Goal: Task Accomplishment & Management: Manage account settings

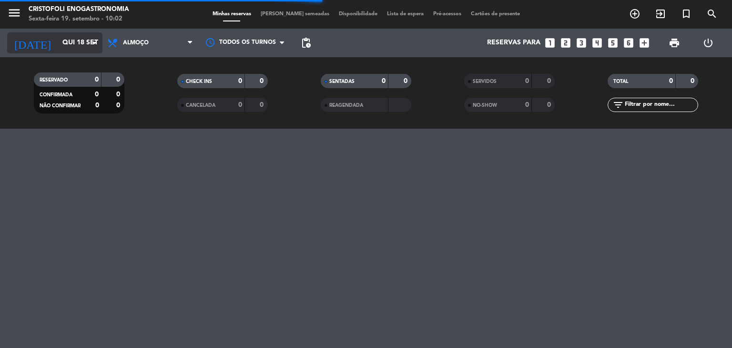
click at [76, 50] on input "Qui 18 set" at bounding box center [103, 42] width 91 height 17
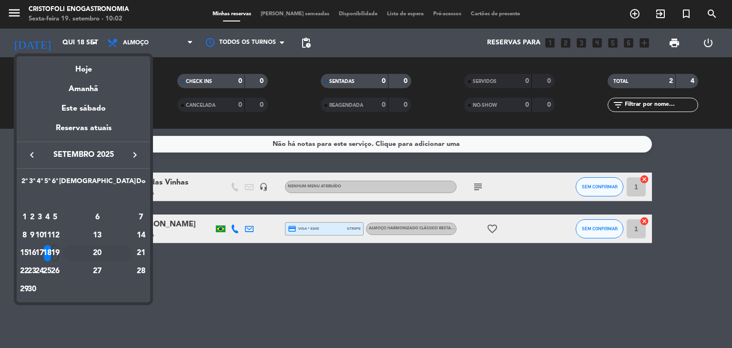
click at [120, 254] on div "20" at bounding box center [97, 253] width 69 height 16
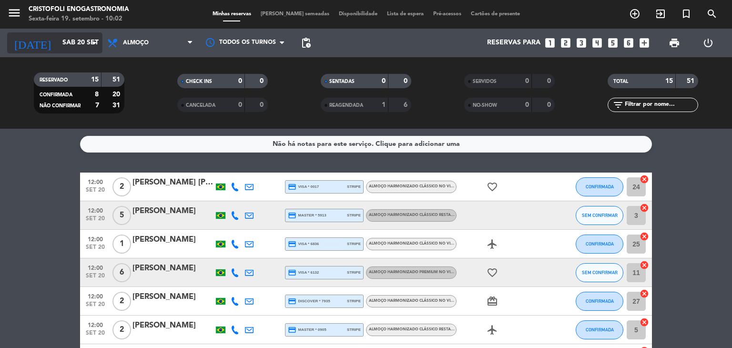
click at [60, 47] on input "Sáb 20 set" at bounding box center [103, 42] width 91 height 17
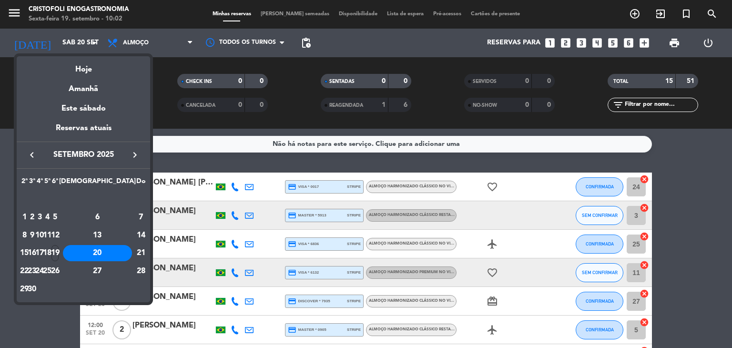
drag, startPoint x: 105, startPoint y: 269, endPoint x: 101, endPoint y: 254, distance: 16.0
click at [59, 268] on div "26" at bounding box center [54, 271] width 7 height 16
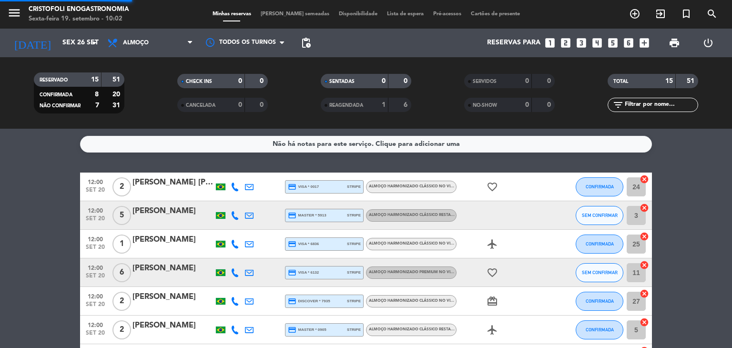
click at [101, 253] on span "set 20" at bounding box center [95, 249] width 24 height 11
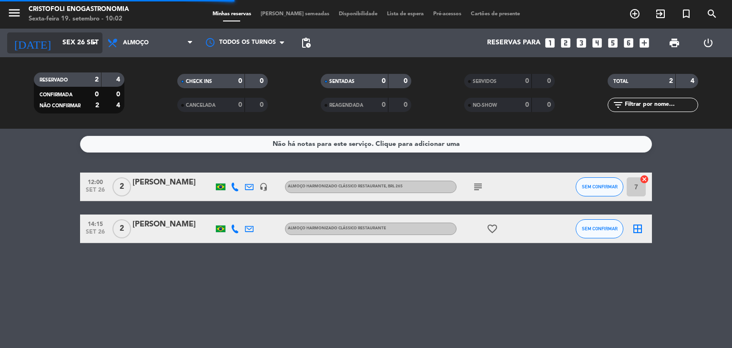
click at [61, 43] on input "Sex 26 set" at bounding box center [103, 42] width 91 height 17
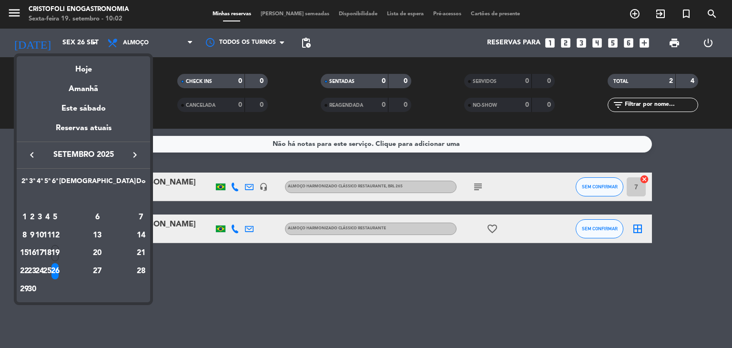
click at [59, 250] on div "19" at bounding box center [54, 253] width 7 height 16
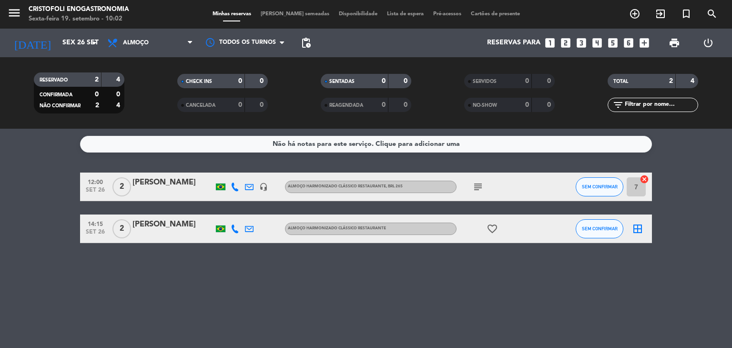
type input "Sex 19 set"
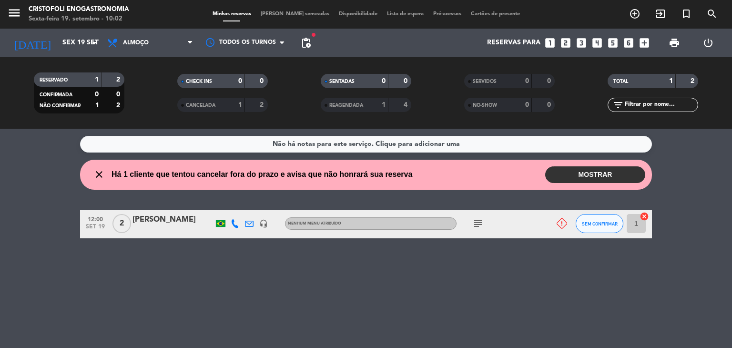
click at [482, 225] on icon "subject" at bounding box center [477, 223] width 11 height 11
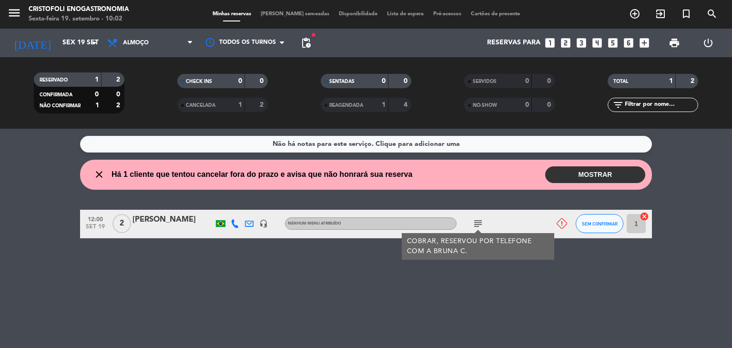
click at [588, 171] on button "MOSTRAR" at bounding box center [595, 174] width 100 height 17
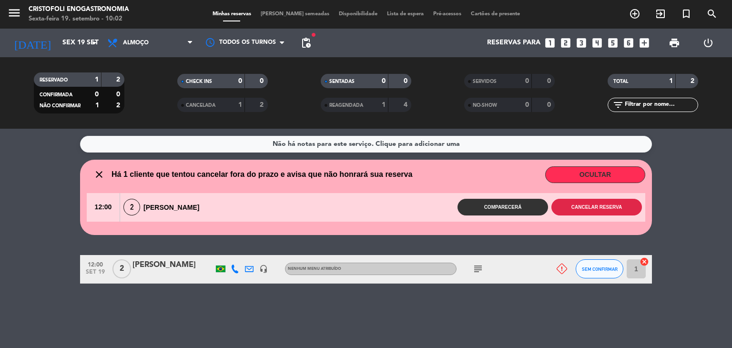
click at [613, 209] on button "Cancelar reserva" at bounding box center [596, 207] width 91 height 17
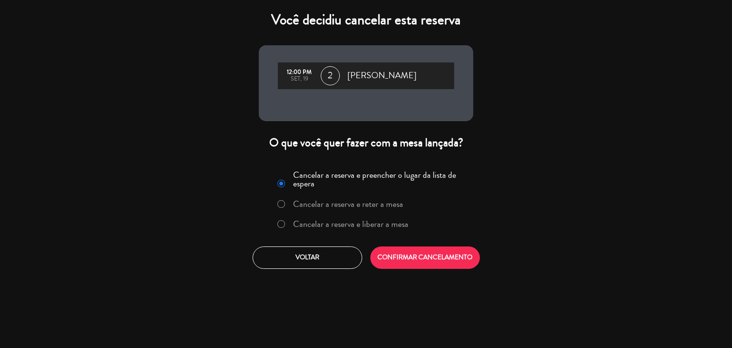
click at [280, 221] on input "Cancelar a reserva e liberar a mesa" at bounding box center [280, 223] width 6 height 6
radio input "true"
click at [424, 260] on button "CONFIRMAR CANCELAMENTO" at bounding box center [425, 257] width 110 height 22
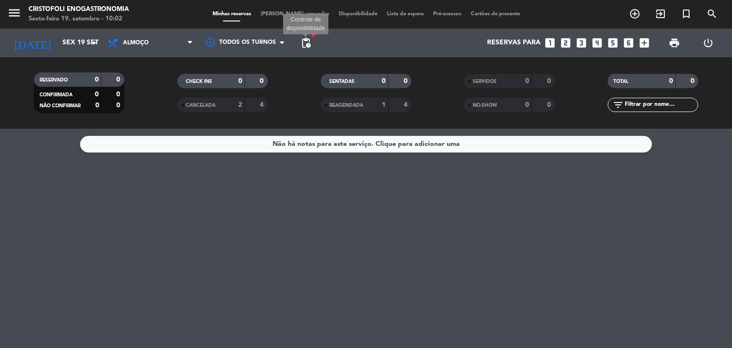
click at [310, 42] on span "pending_actions" at bounding box center [305, 42] width 11 height 11
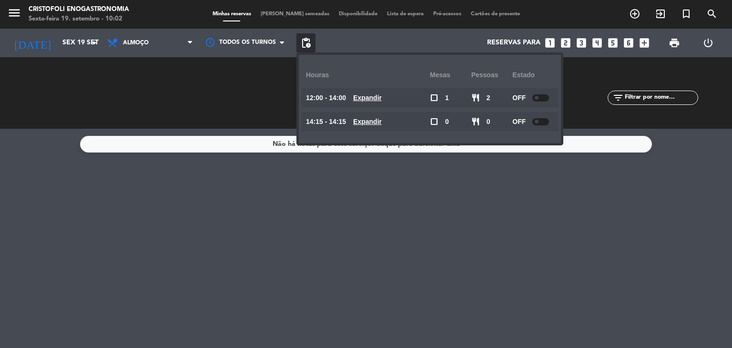
click at [323, 256] on div "Não há notas para este serviço. Clique para adicionar uma" at bounding box center [366, 238] width 732 height 219
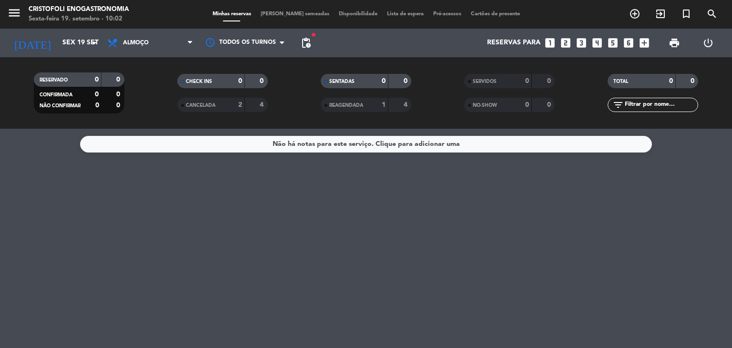
click at [309, 44] on span "pending_actions" at bounding box center [305, 42] width 11 height 11
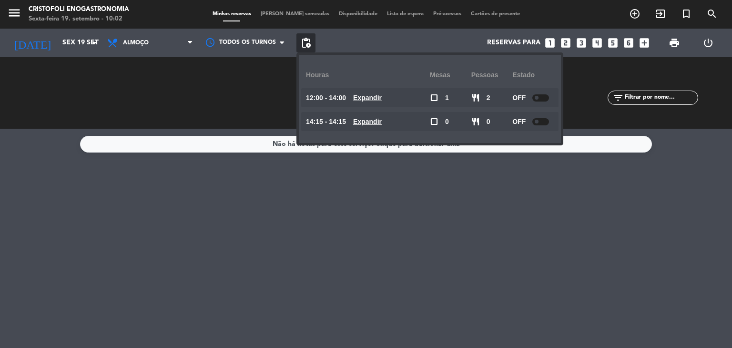
click at [258, 182] on div "Não há notas para este serviço. Clique para adicionar uma" at bounding box center [366, 238] width 732 height 219
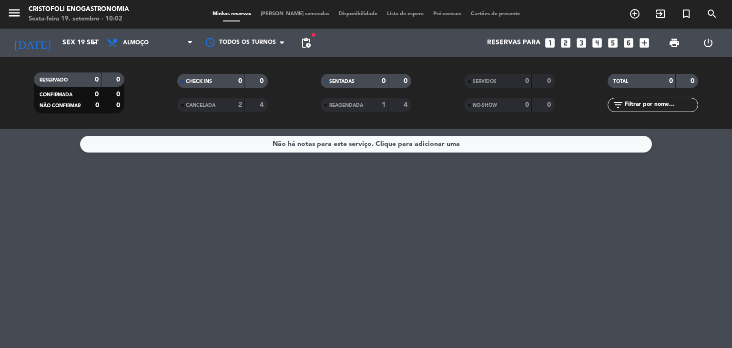
click at [297, 48] on span "pending_actions" at bounding box center [305, 42] width 19 height 19
click at [310, 40] on span "pending_actions" at bounding box center [305, 42] width 11 height 11
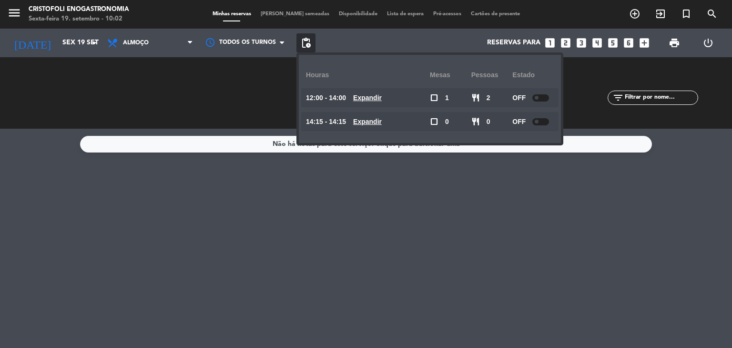
click at [536, 94] on div at bounding box center [540, 97] width 17 height 7
click at [533, 113] on div "OFF" at bounding box center [532, 121] width 41 height 19
click at [536, 119] on div at bounding box center [540, 121] width 17 height 7
click at [533, 191] on div "Não há notas para este serviço. Clique para adicionar uma" at bounding box center [366, 238] width 732 height 219
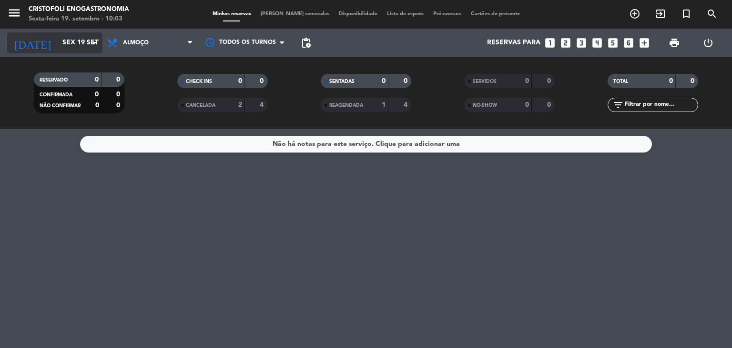
click at [93, 40] on icon "arrow_drop_down" at bounding box center [94, 42] width 11 height 11
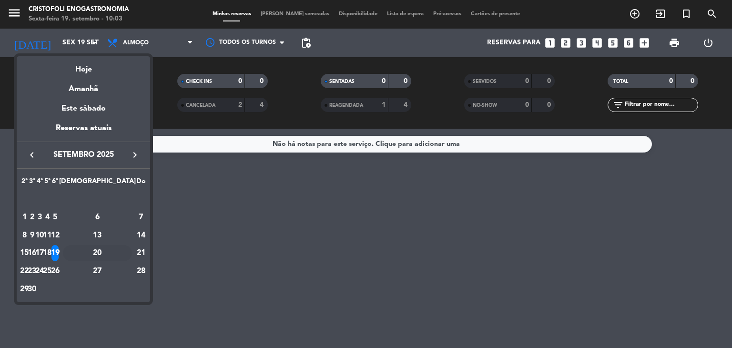
click at [120, 251] on div "20" at bounding box center [97, 253] width 69 height 16
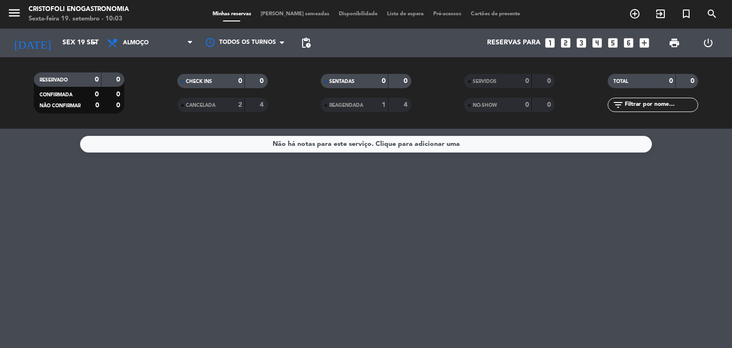
type input "Sáb 20 set"
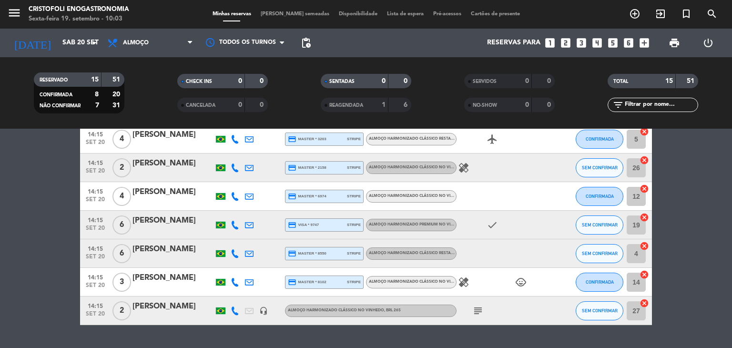
scroll to position [267, 0]
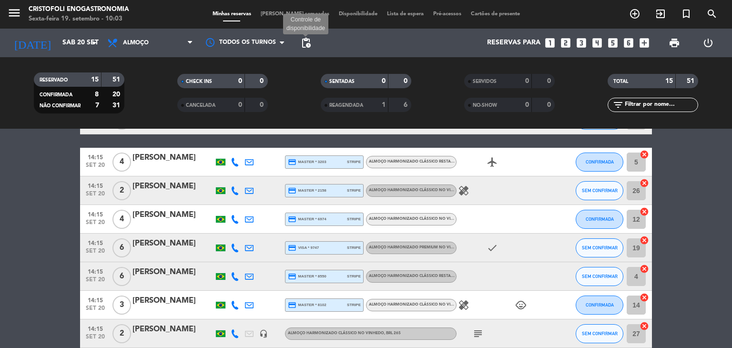
click at [309, 40] on span "pending_actions" at bounding box center [305, 42] width 11 height 11
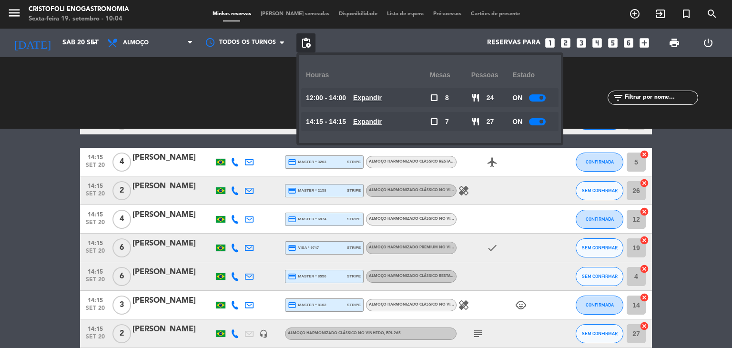
click at [258, 76] on div "CHECK INS 0 0 CANCELADA 0 0" at bounding box center [222, 93] width 143 height 52
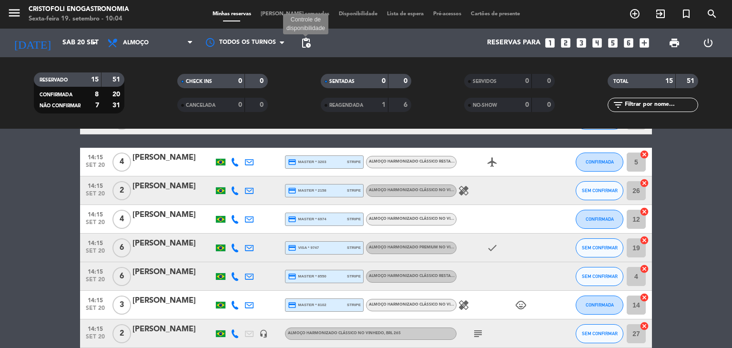
click at [309, 39] on span "pending_actions" at bounding box center [305, 42] width 11 height 11
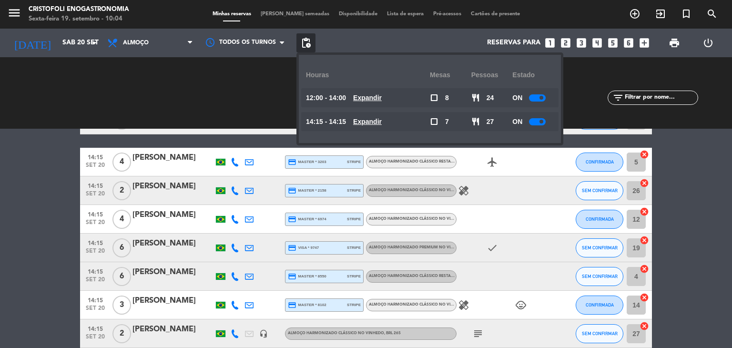
click at [540, 121] on span at bounding box center [541, 122] width 4 height 4
click at [542, 95] on div at bounding box center [537, 97] width 17 height 7
click at [542, 96] on span at bounding box center [541, 98] width 4 height 4
click at [540, 96] on div at bounding box center [537, 97] width 17 height 7
click at [695, 184] on bookings-row "12:00 [DATE] 2 [PERSON_NAME] Taissun credit_card visa * 0017 stripe Almoço Harm…" at bounding box center [366, 127] width 732 height 442
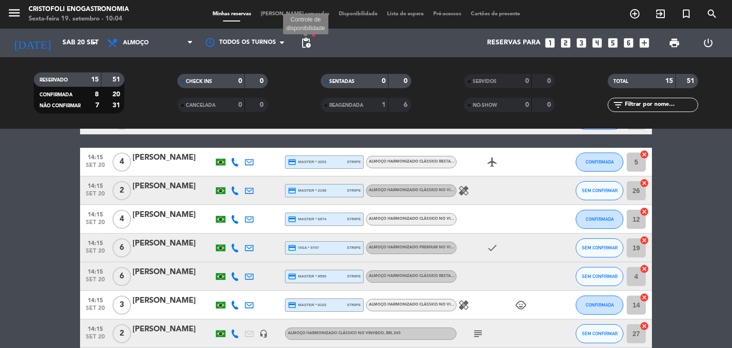
click at [307, 43] on span "pending_actions" at bounding box center [305, 42] width 11 height 11
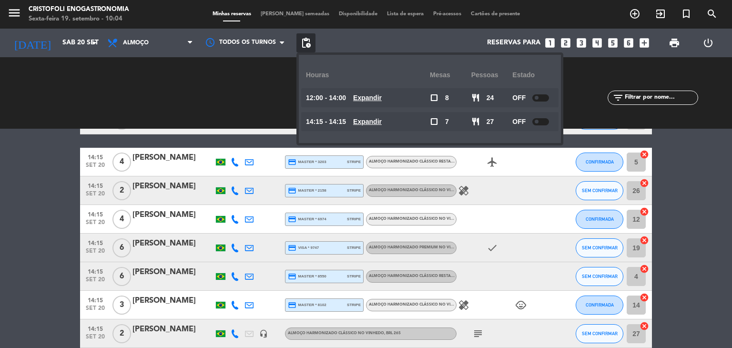
click at [727, 206] on bookings-row "12:00 [DATE] 2 [PERSON_NAME] Taissun credit_card visa * 0017 stripe Almoço Harm…" at bounding box center [366, 127] width 732 height 442
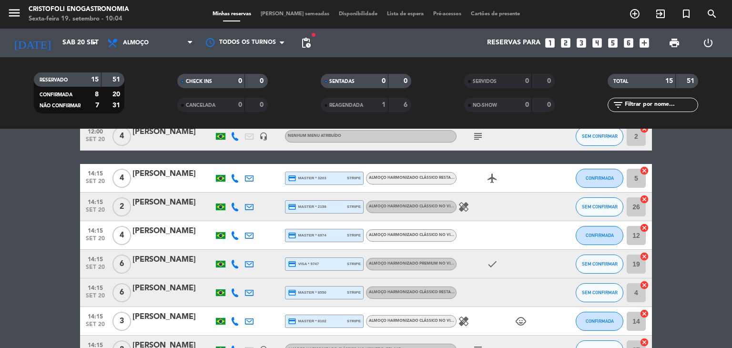
scroll to position [314, 0]
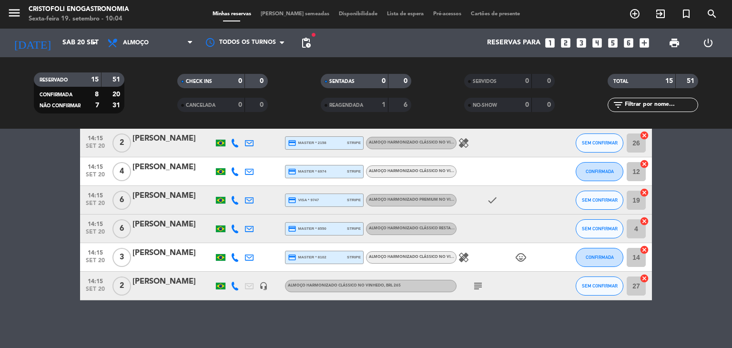
click at [479, 281] on icon "subject" at bounding box center [477, 285] width 11 height 11
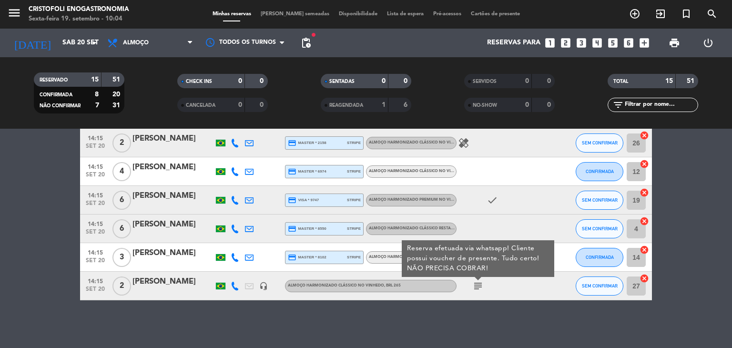
click at [490, 313] on div "Não há notas para este serviço. Clique para adicionar uma 12:00 [DATE] 2 [PERSO…" at bounding box center [366, 238] width 732 height 219
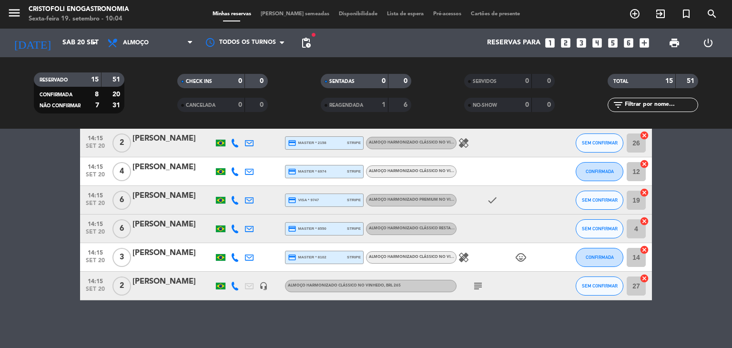
click at [461, 260] on icon "healing" at bounding box center [463, 257] width 11 height 11
click at [463, 260] on icon "healing" at bounding box center [463, 257] width 11 height 11
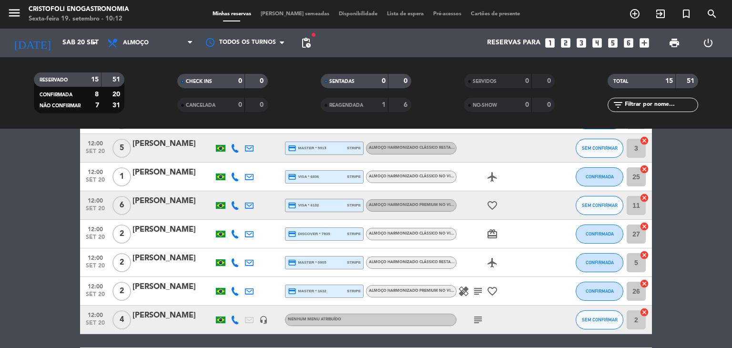
scroll to position [0, 0]
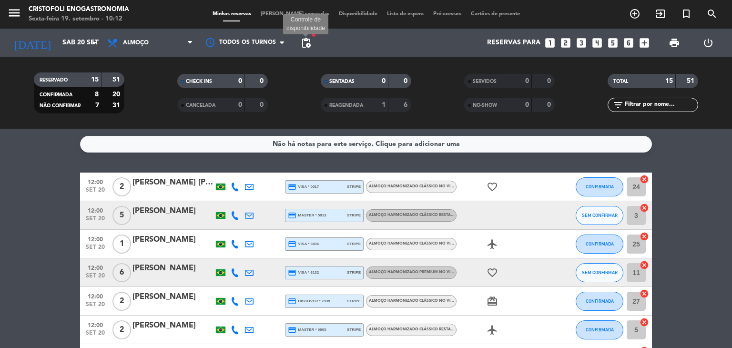
click at [307, 46] on span "pending_actions" at bounding box center [305, 42] width 11 height 11
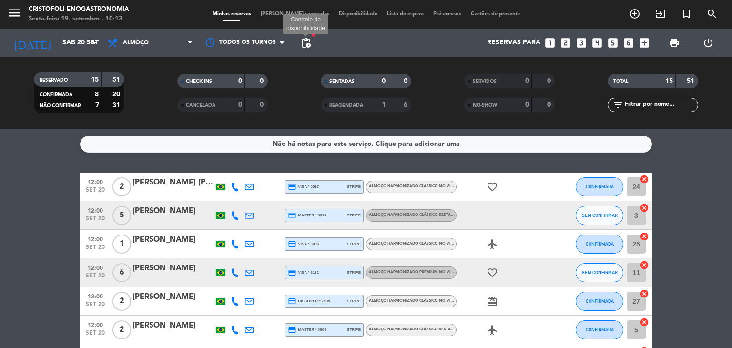
click at [311, 44] on span "pending_actions" at bounding box center [305, 42] width 11 height 11
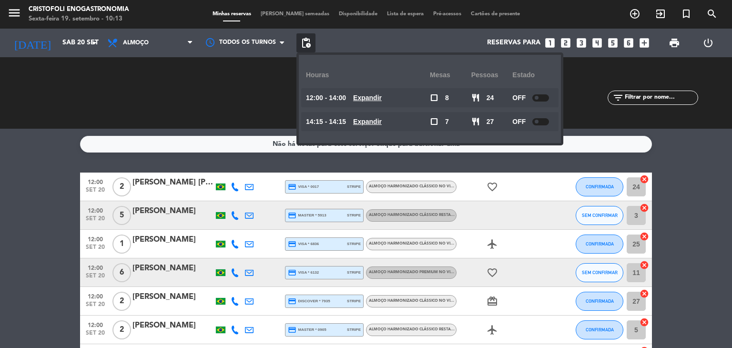
click at [539, 100] on div at bounding box center [540, 97] width 17 height 7
click at [541, 124] on div at bounding box center [540, 121] width 17 height 7
click at [541, 123] on div at bounding box center [540, 121] width 17 height 7
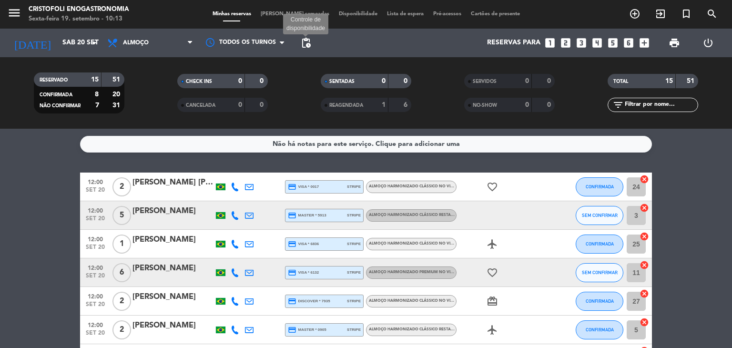
click at [307, 38] on span "pending_actions" at bounding box center [305, 42] width 11 height 11
